Goal: Information Seeking & Learning: Learn about a topic

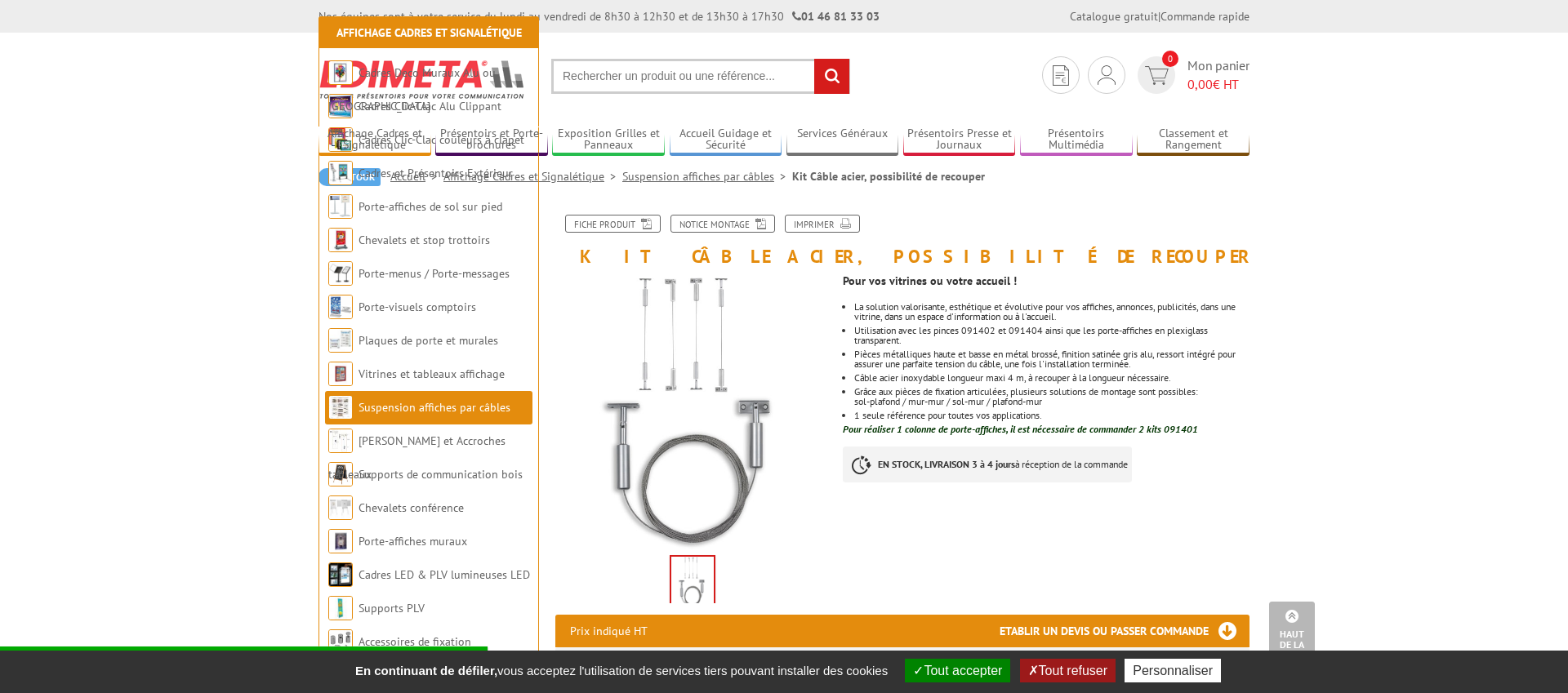
scroll to position [548, 0]
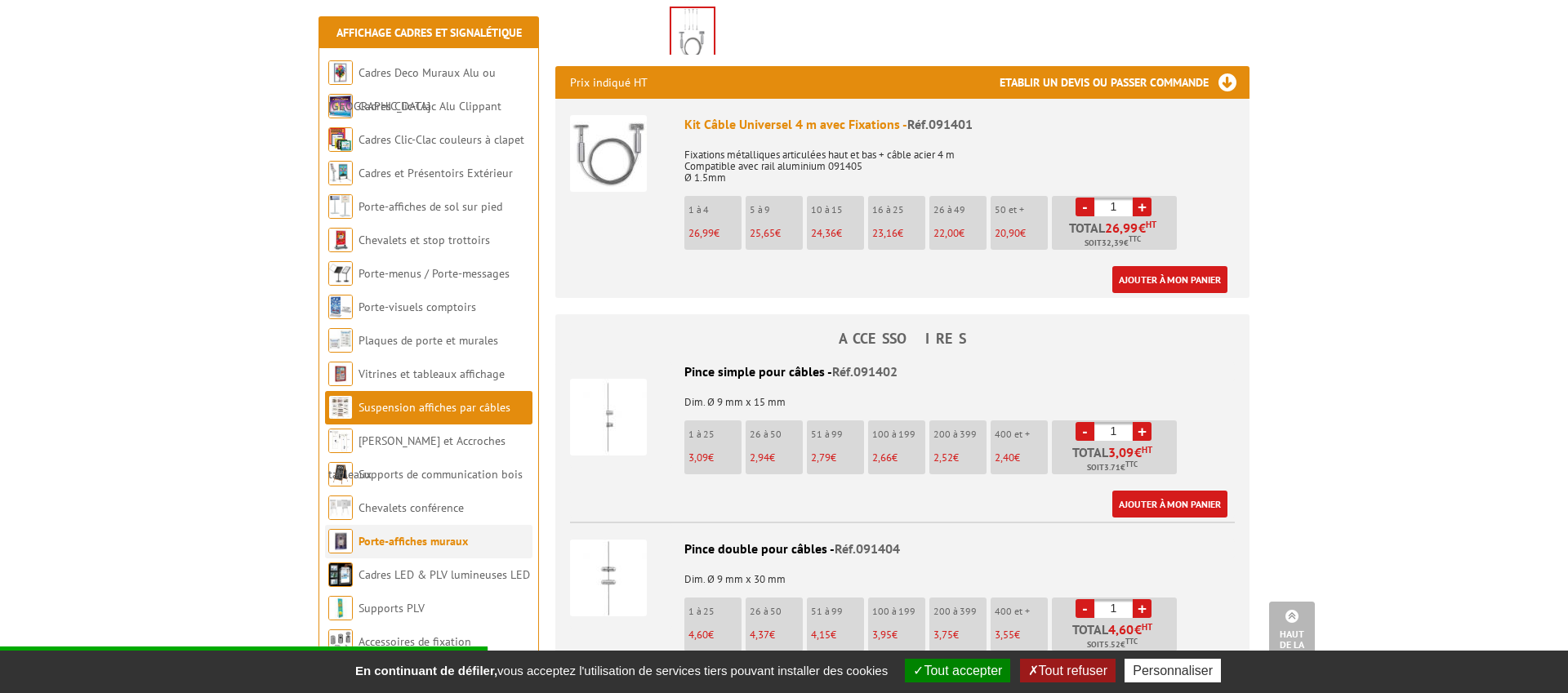
click at [460, 542] on link "Porte-affiches muraux" at bounding box center [413, 541] width 109 height 15
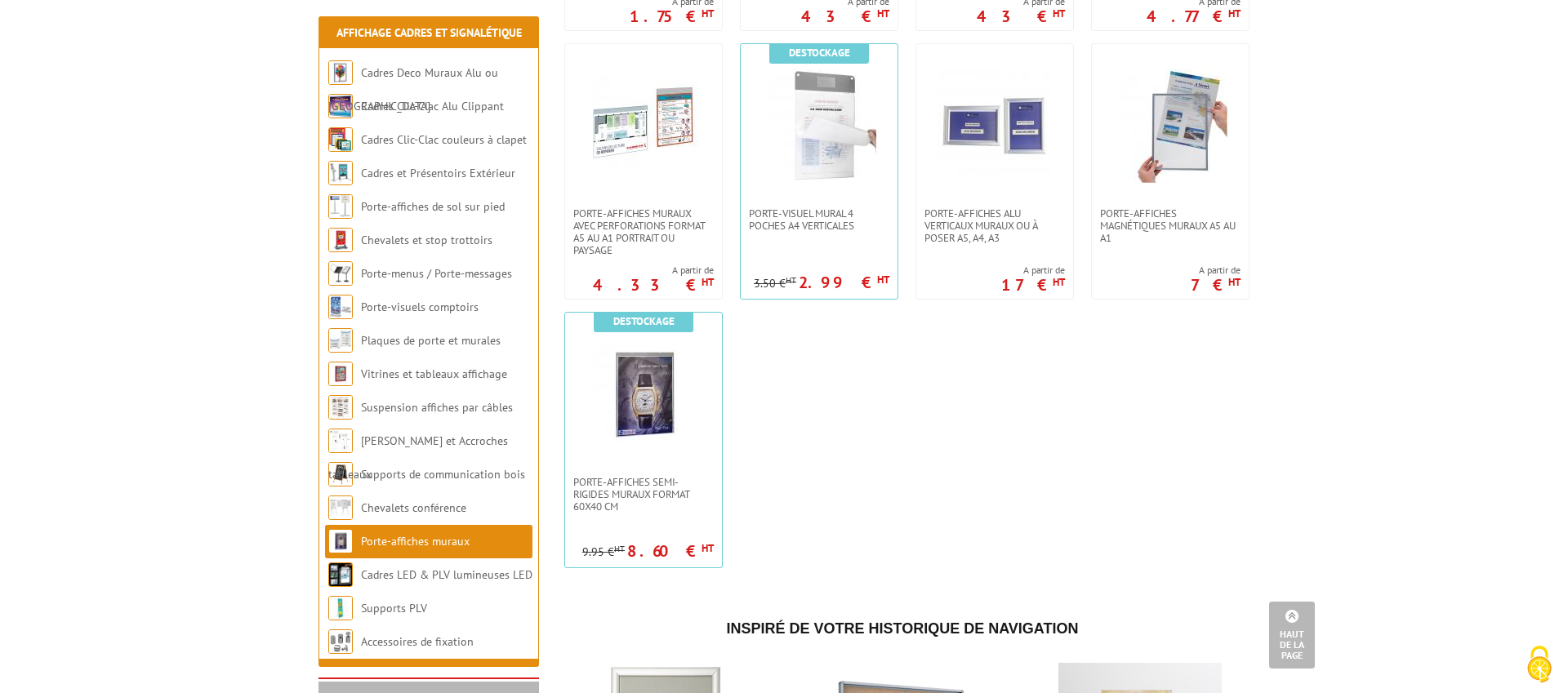
scroll to position [1392, 0]
click at [440, 440] on link "[PERSON_NAME] et Accroches tableaux" at bounding box center [417, 458] width 178 height 48
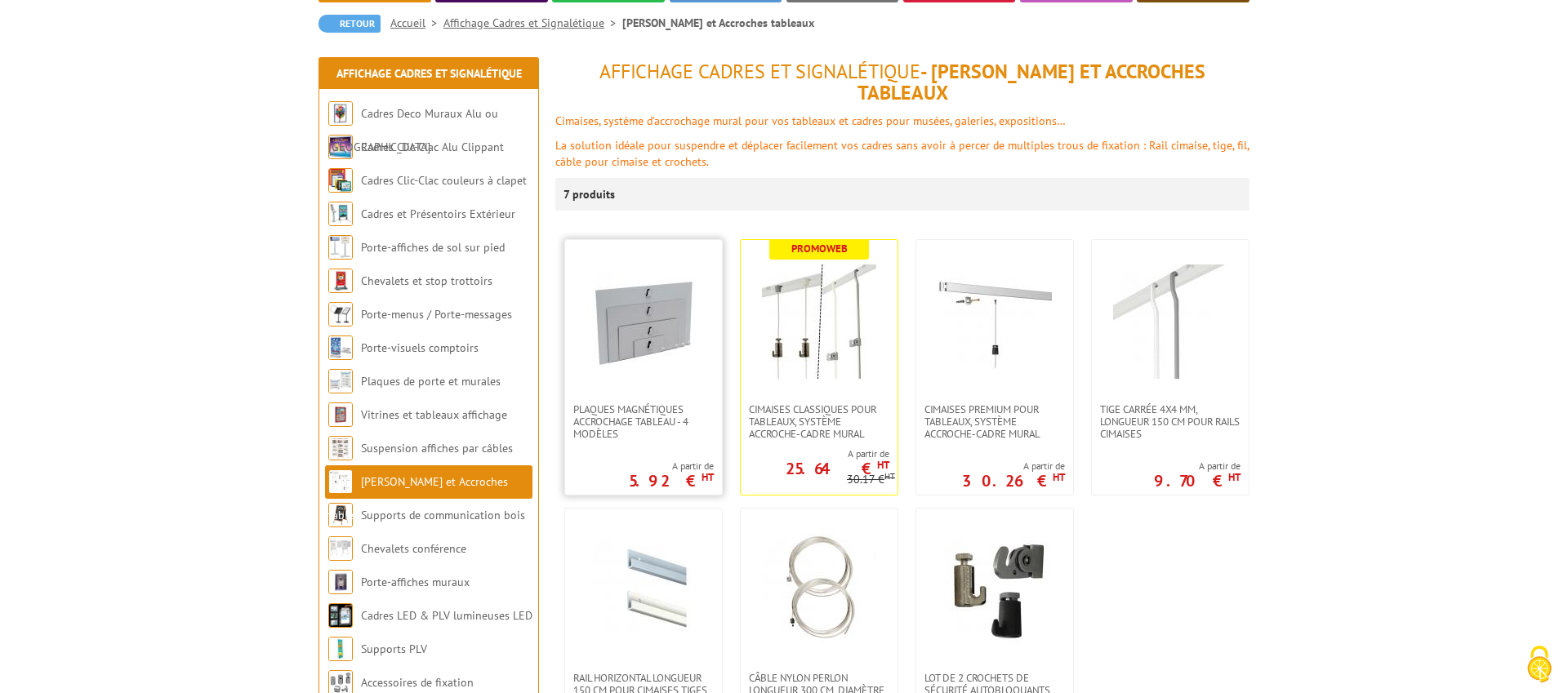
scroll to position [152, 0]
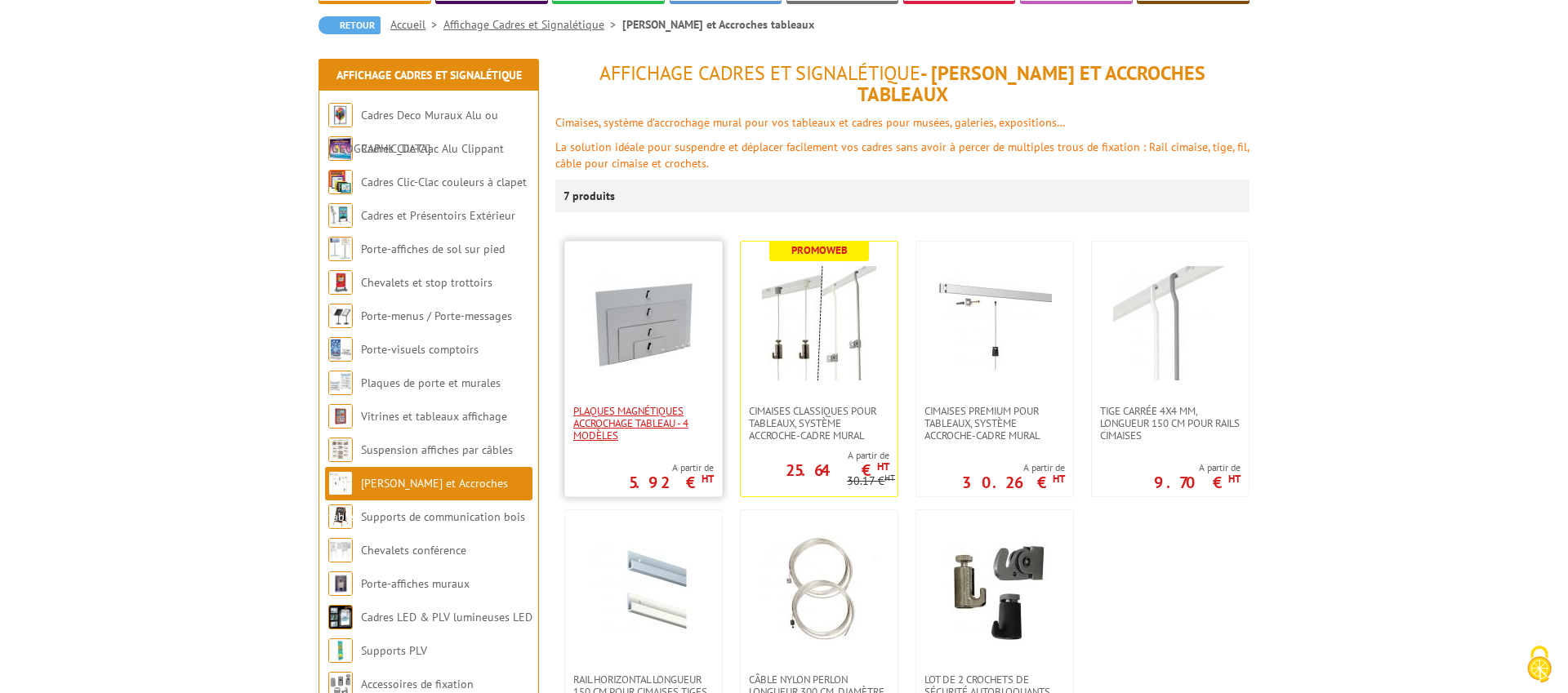
click at [620, 405] on span "Plaques magnétiques accrochage tableau - 4 modèles" at bounding box center [643, 422] width 140 height 36
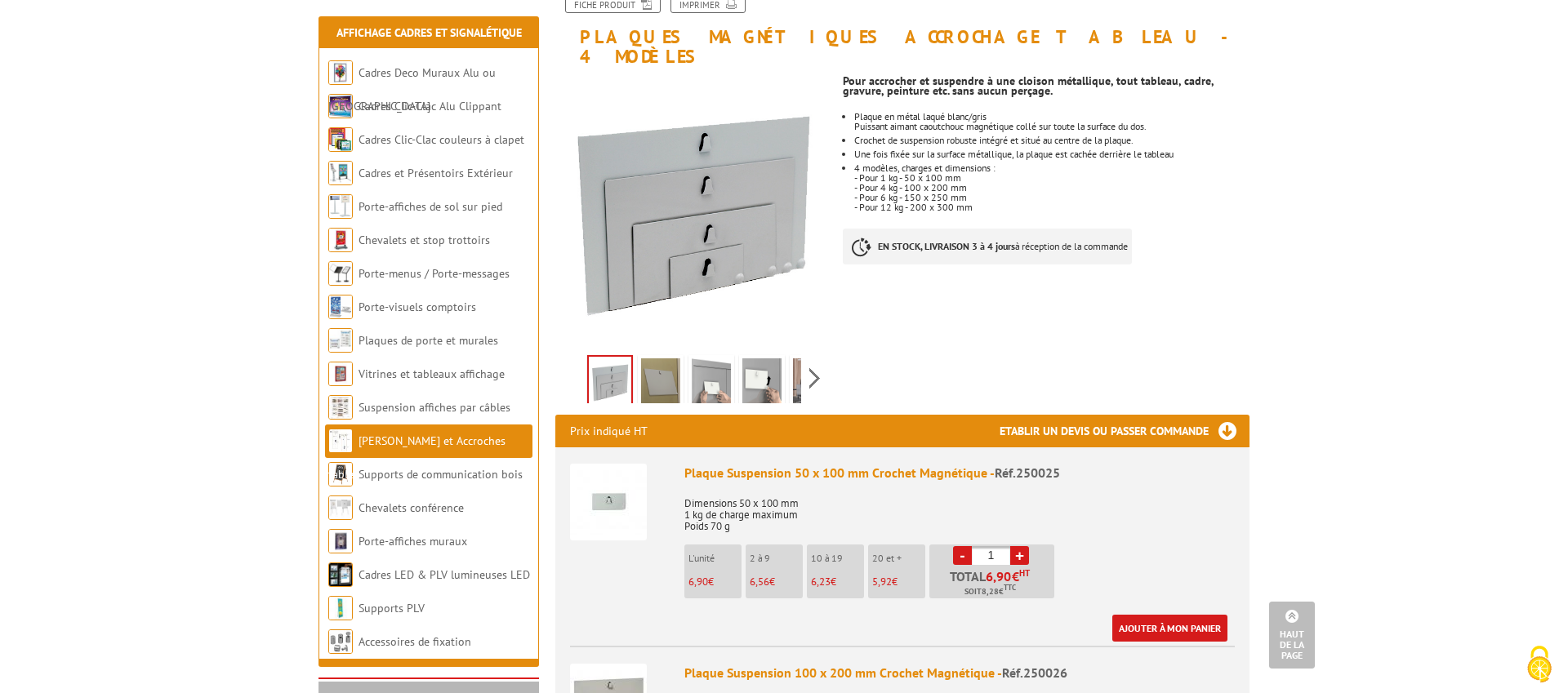
scroll to position [216, 0]
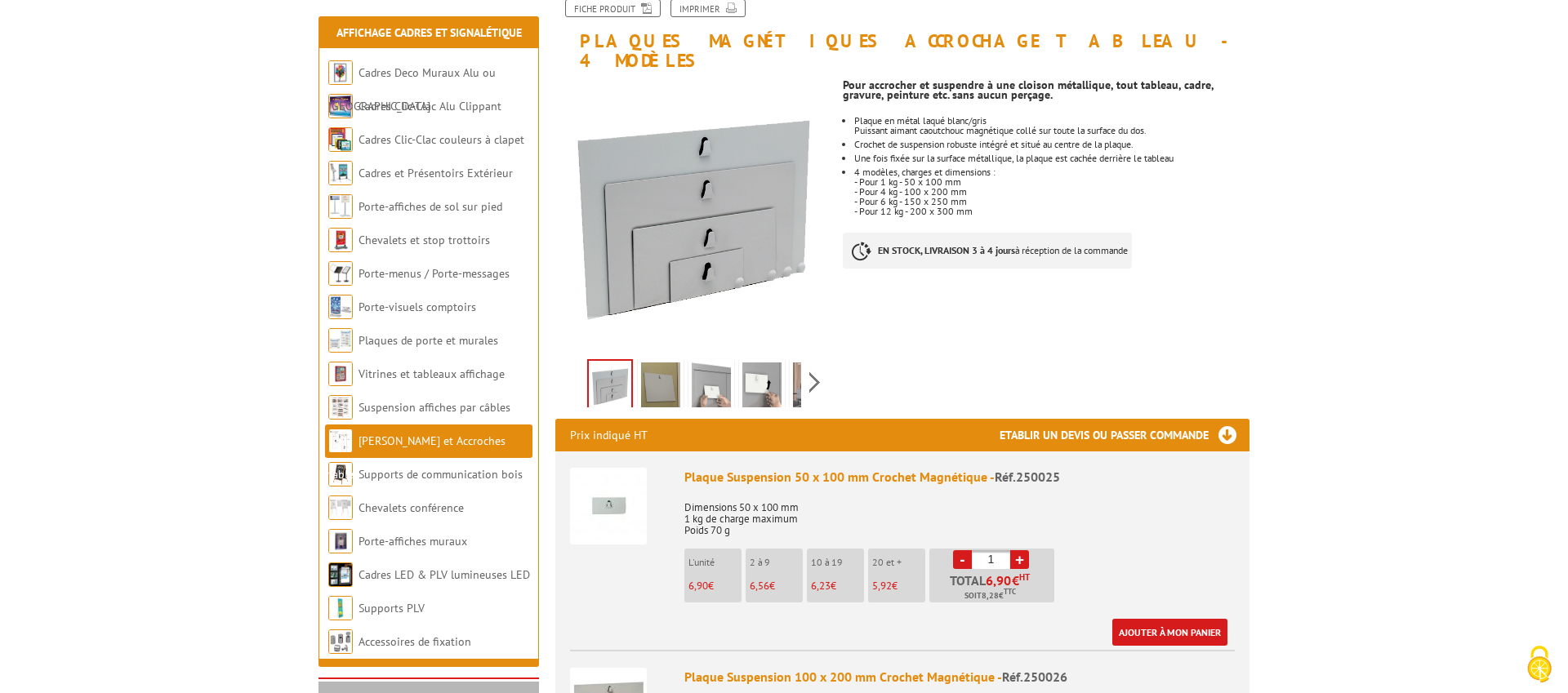
click at [818, 362] on div "Previous Next" at bounding box center [693, 382] width 275 height 57
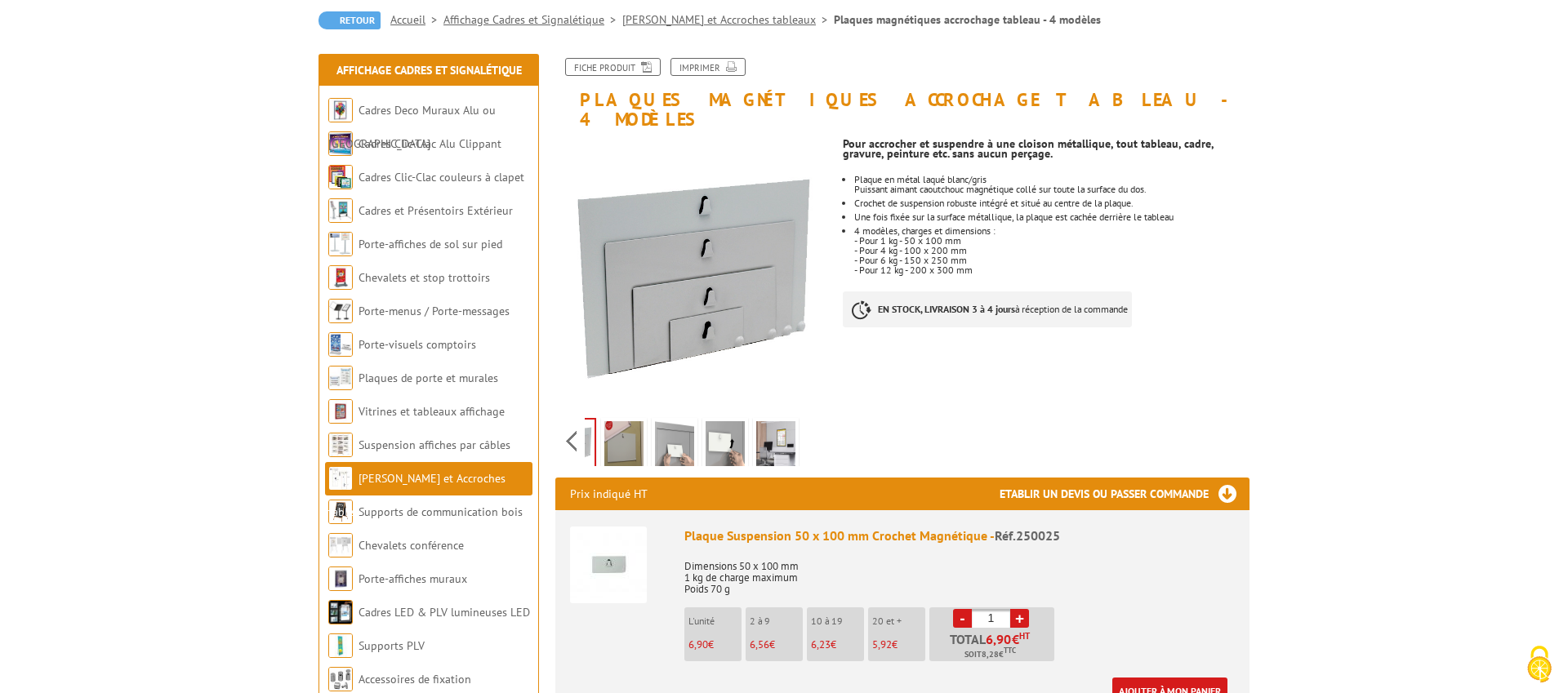
scroll to position [154, 0]
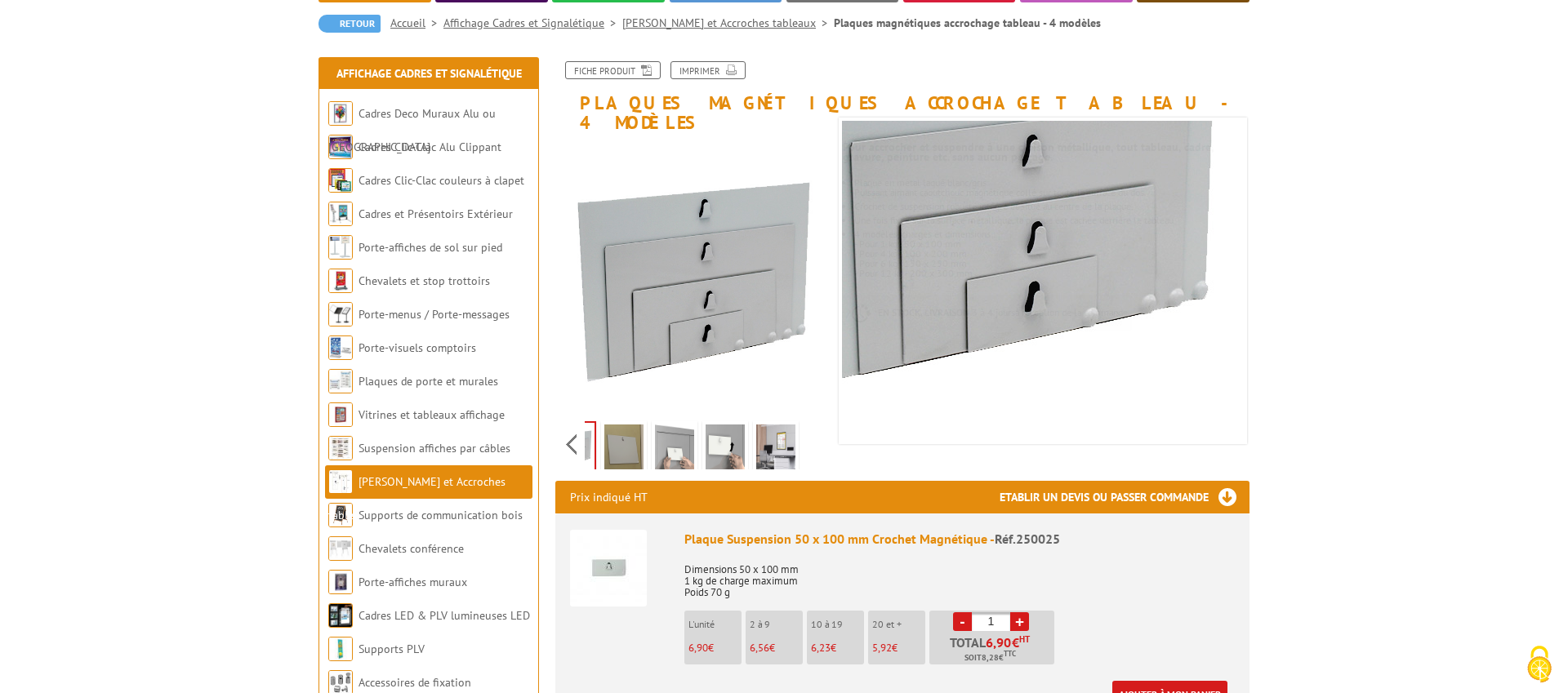
click at [620, 438] on img at bounding box center [624, 450] width 39 height 51
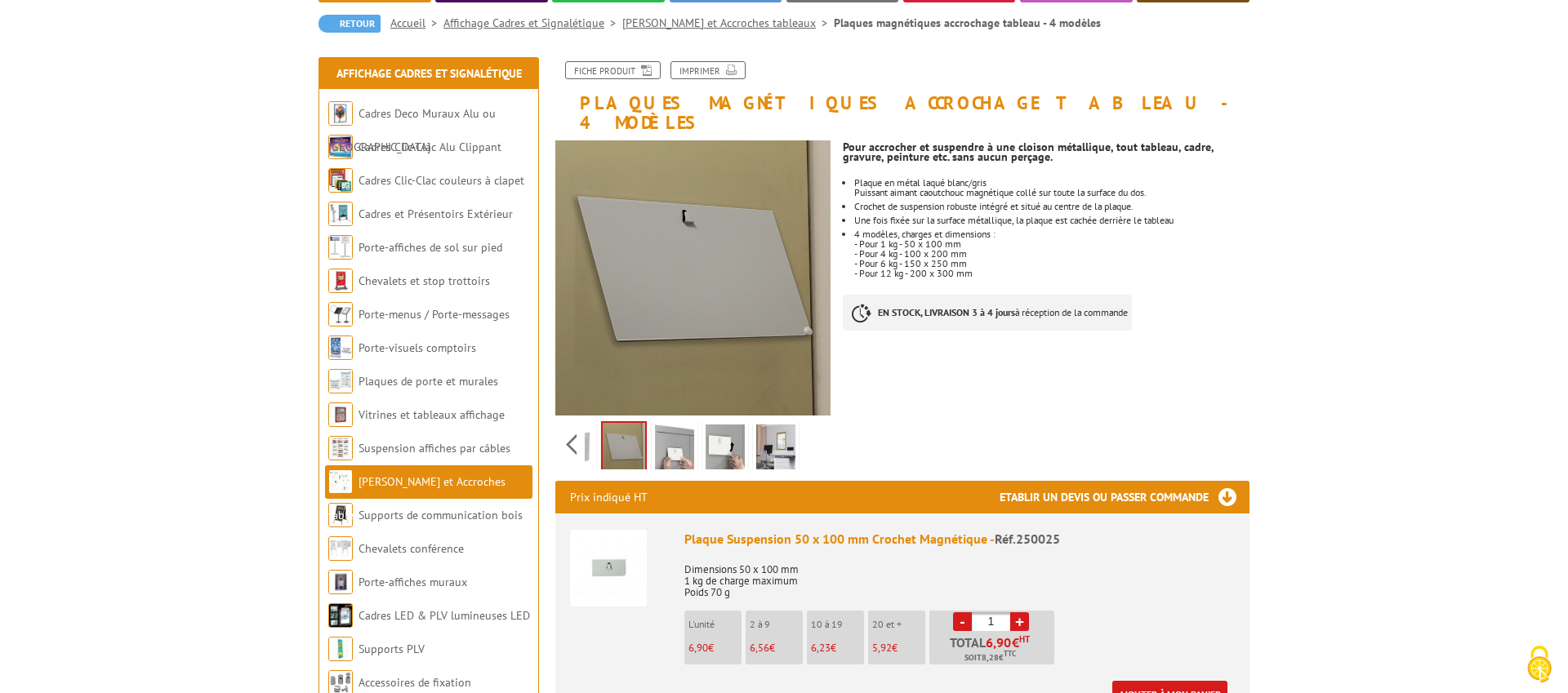
click at [435, 486] on link "[PERSON_NAME] et Accroches tableaux" at bounding box center [417, 499] width 177 height 48
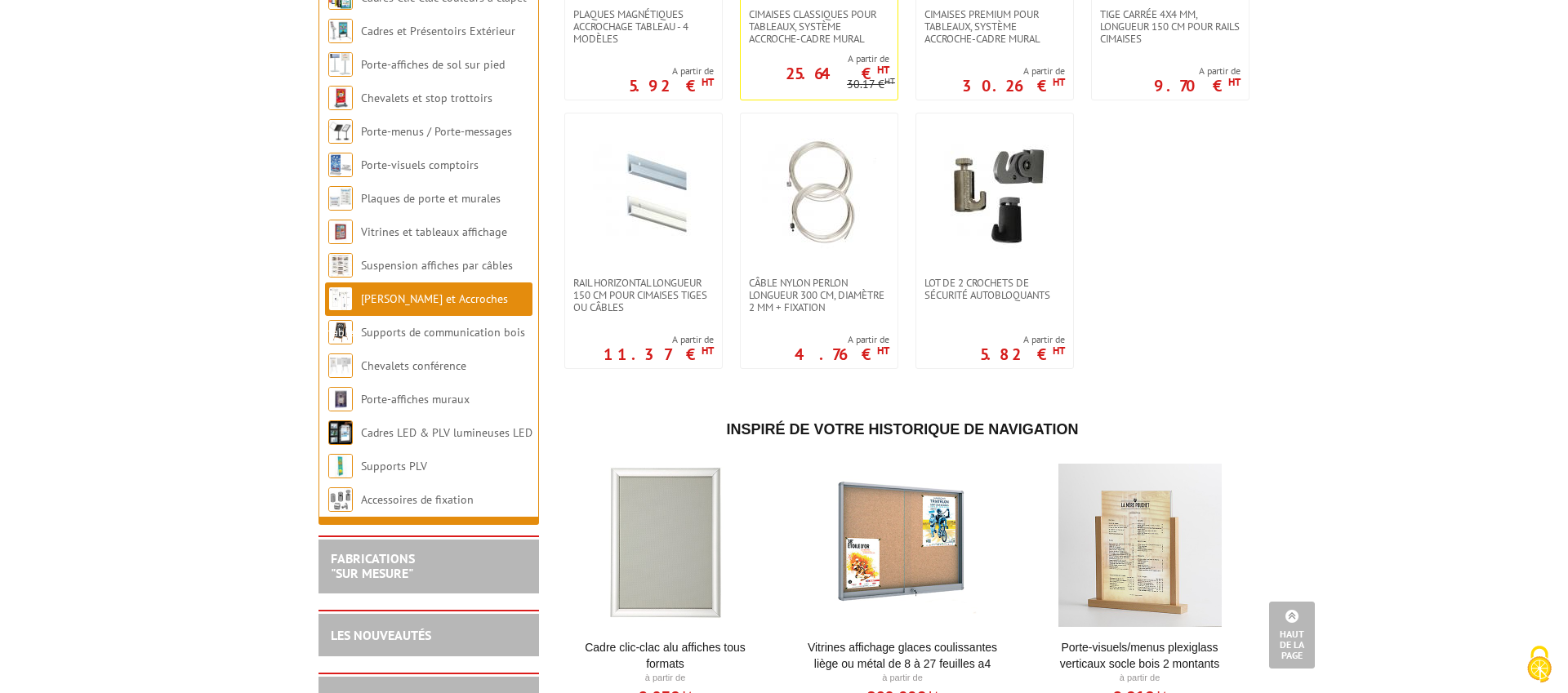
scroll to position [542, 0]
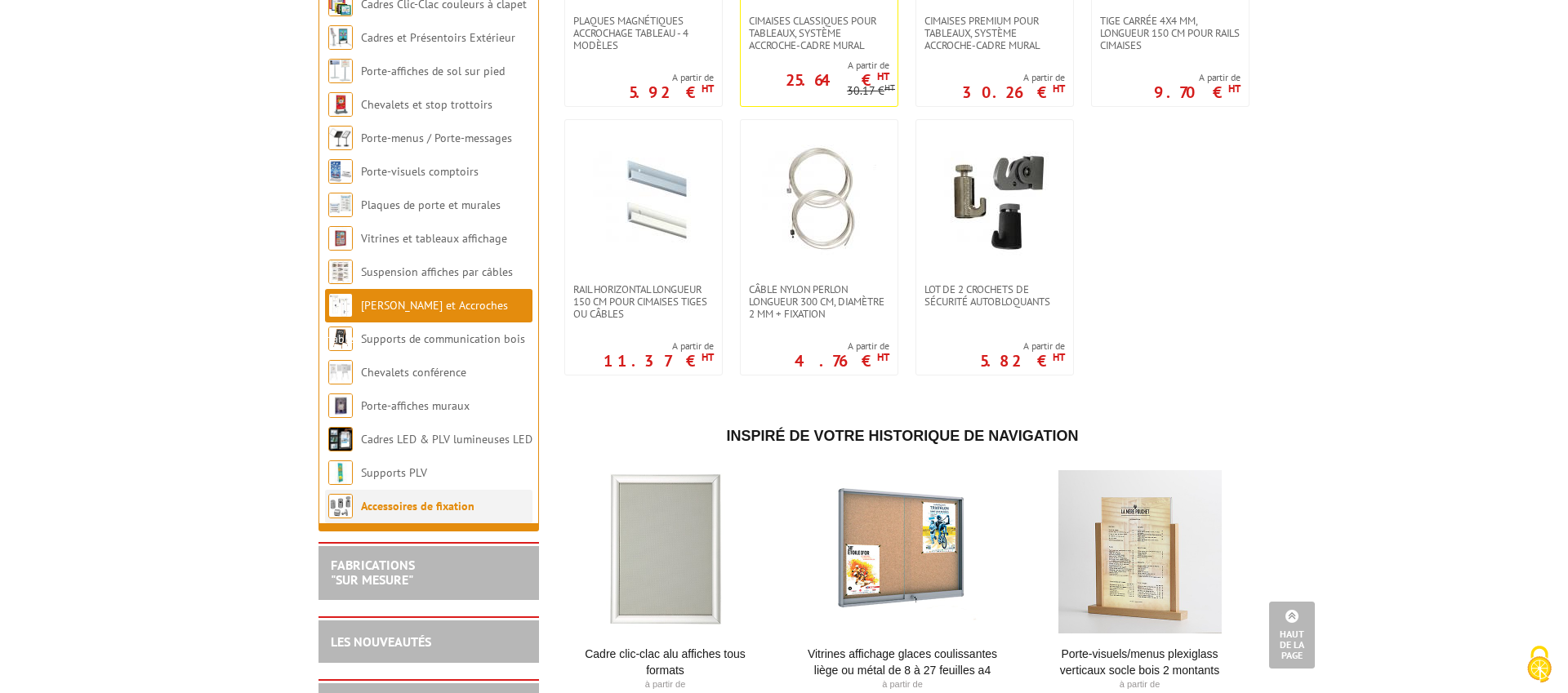
click at [412, 500] on link "Accessoires de fixation" at bounding box center [418, 506] width 114 height 15
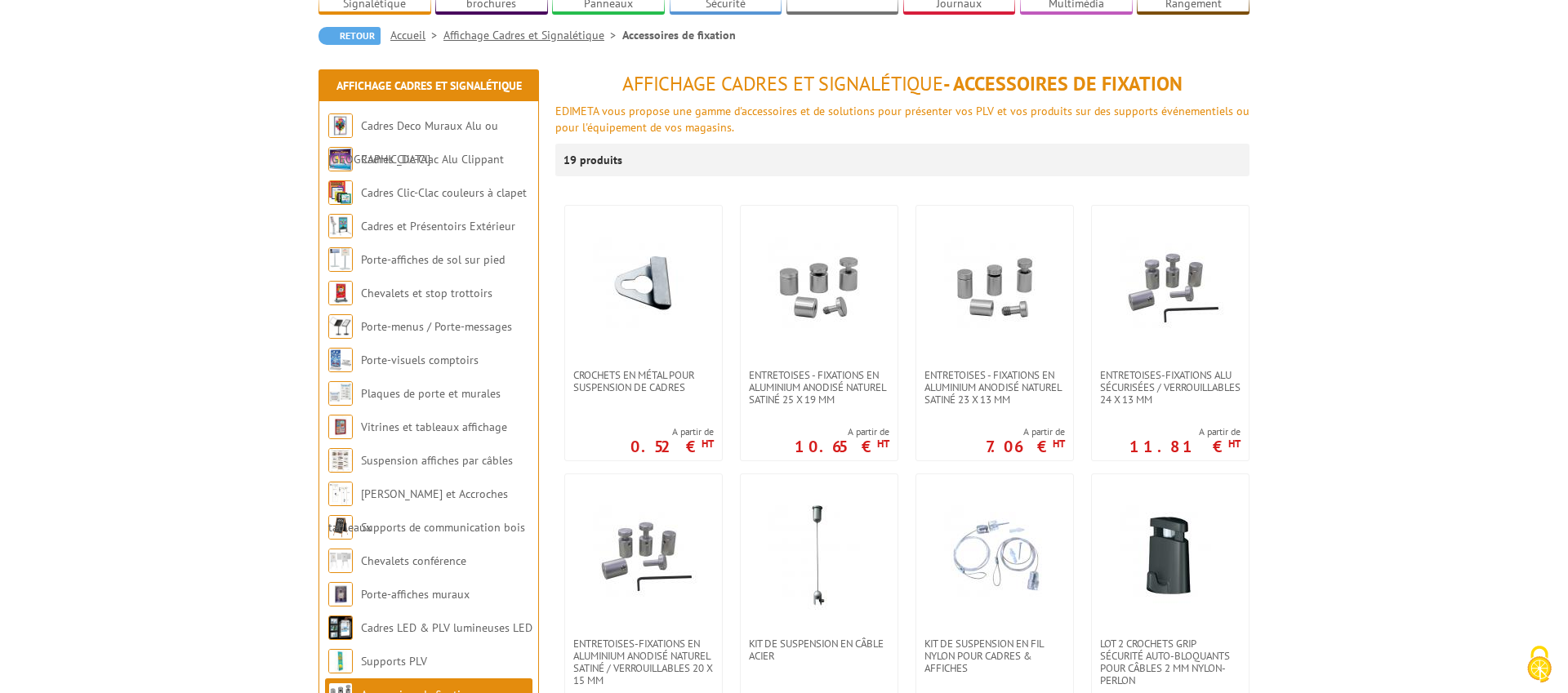
scroll to position [147, 0]
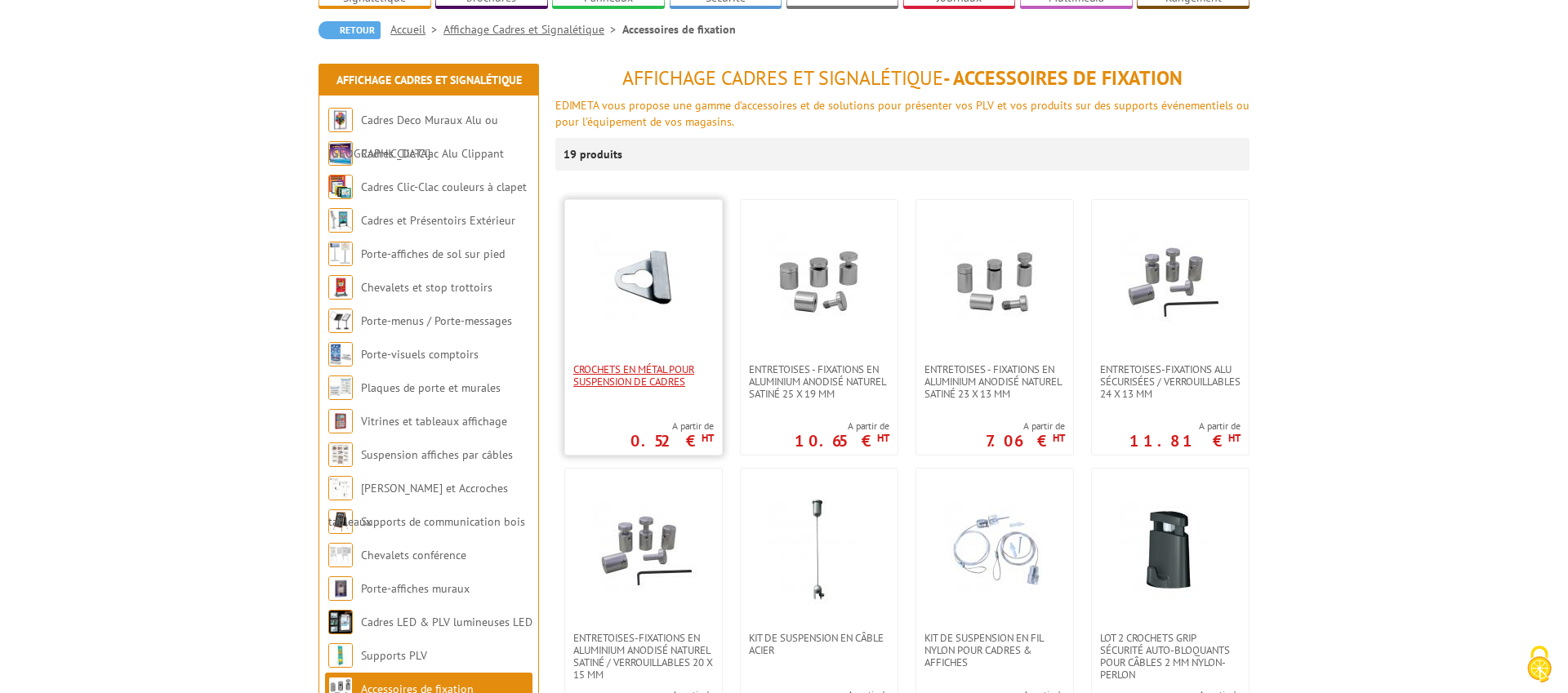
click at [671, 384] on span "Crochets en métal pour suspension de cadres" at bounding box center [643, 376] width 140 height 25
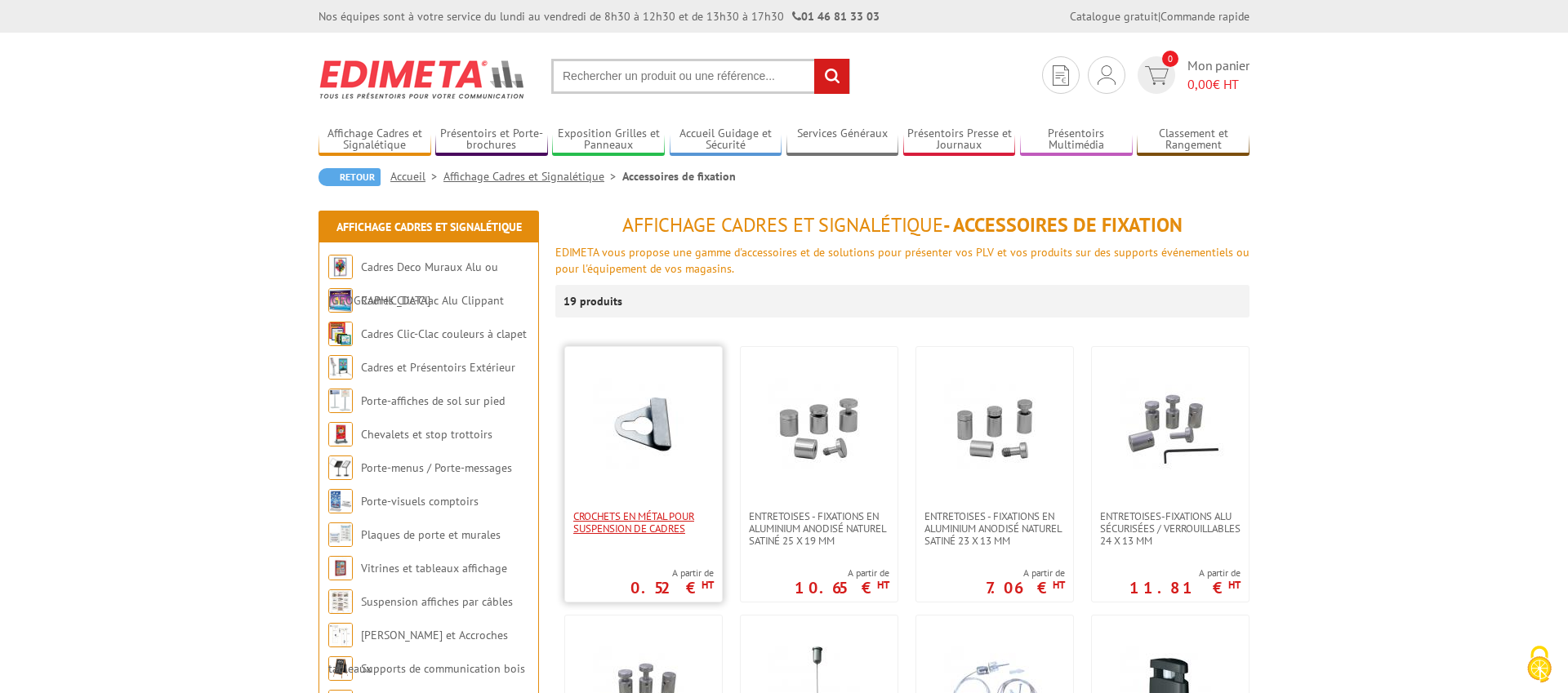
click at [635, 525] on span "Crochets en métal pour suspension de cadres" at bounding box center [643, 523] width 140 height 25
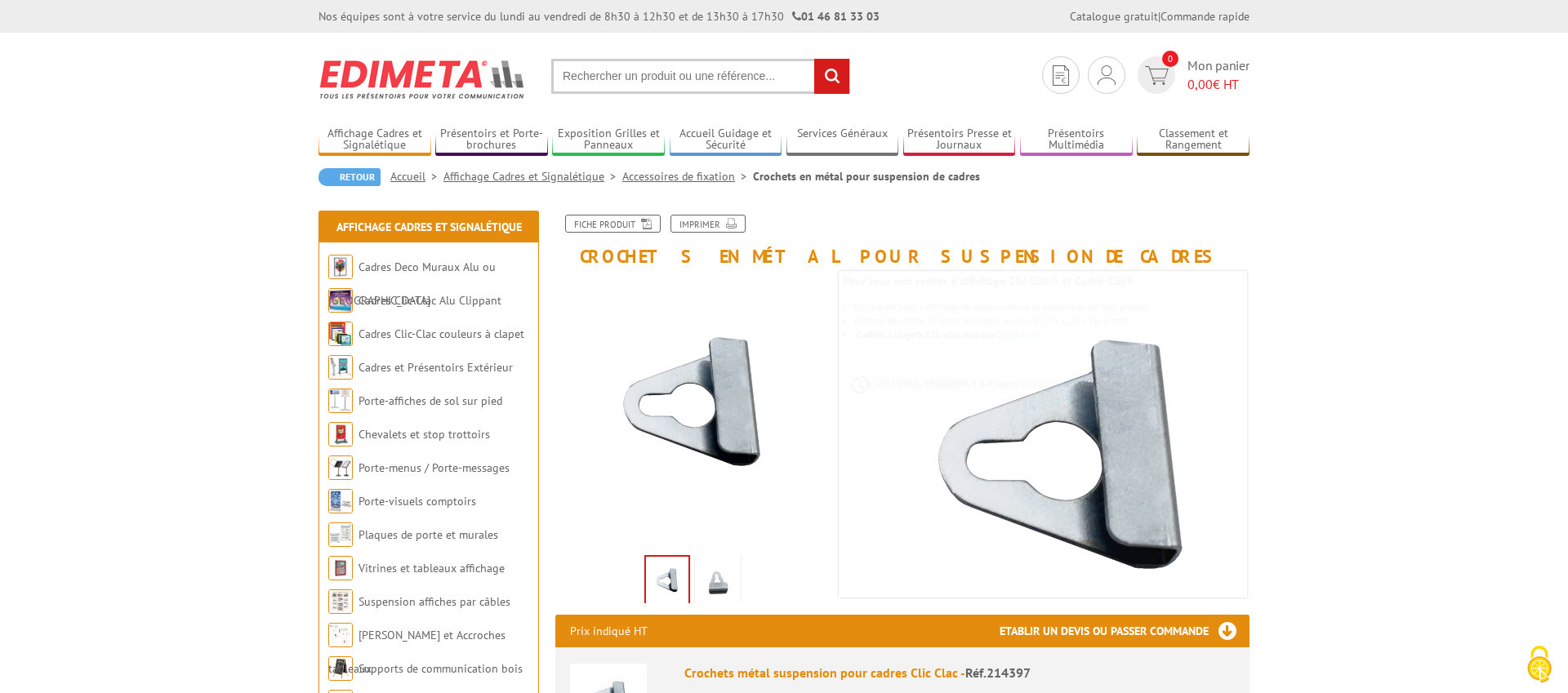
click at [725, 598] on img at bounding box center [718, 583] width 39 height 51
